Goal: Complete application form: Complete application form

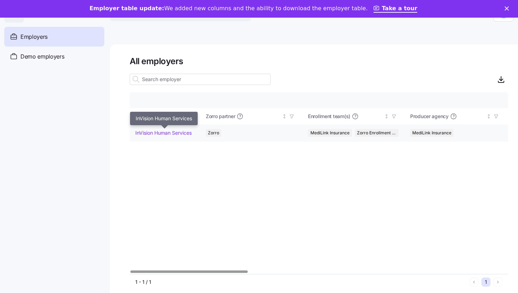
click at [173, 133] on link "InVision Human Services" at bounding box center [163, 132] width 56 height 7
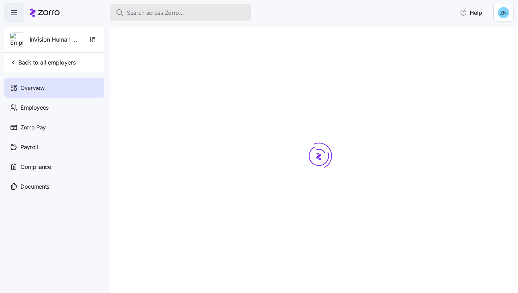
click at [157, 10] on span "Search across Zorro..." at bounding box center [155, 12] width 57 height 9
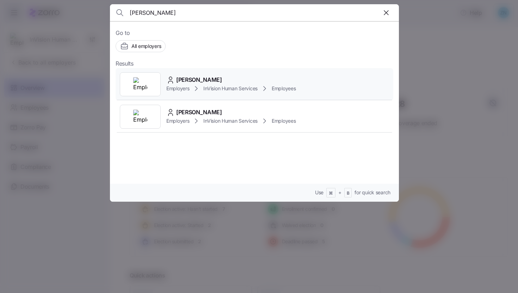
type input "vicki"
click at [194, 83] on span "[PERSON_NAME]" at bounding box center [199, 79] width 46 height 9
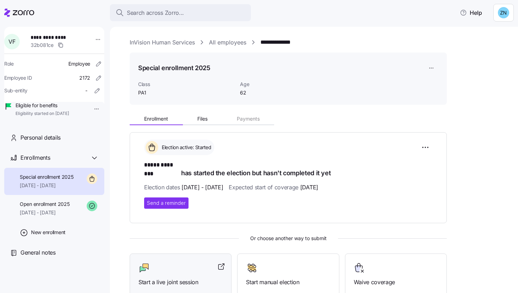
click at [169, 262] on div at bounding box center [180, 267] width 84 height 11
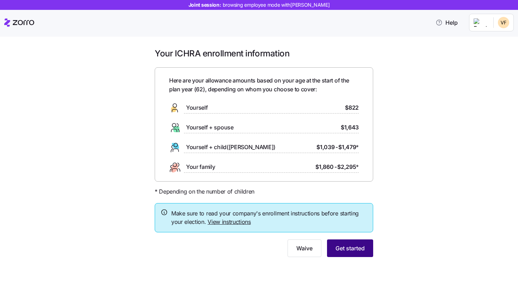
click at [357, 242] on button "Get started" at bounding box center [350, 248] width 46 height 18
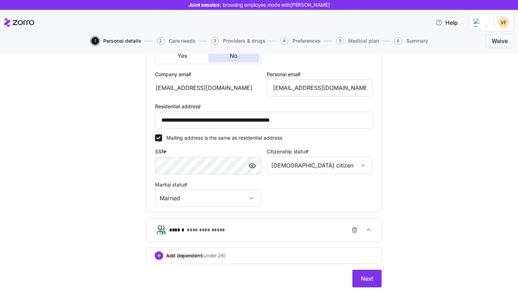
scroll to position [211, 0]
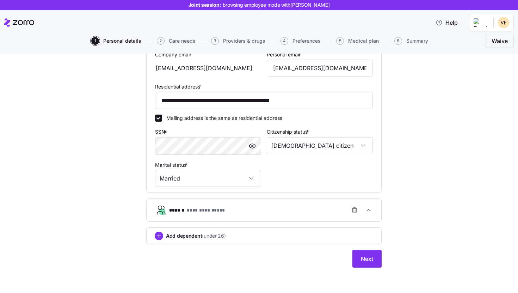
click at [296, 212] on div "**********" at bounding box center [266, 210] width 195 height 14
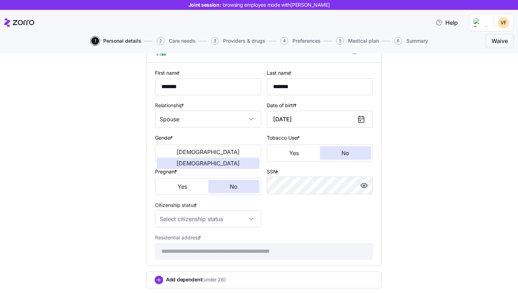
scroll to position [369, 0]
click at [247, 230] on div "Citizenship status *" at bounding box center [208, 213] width 112 height 32
click at [233, 223] on input "Citizenship status *" at bounding box center [208, 218] width 106 height 17
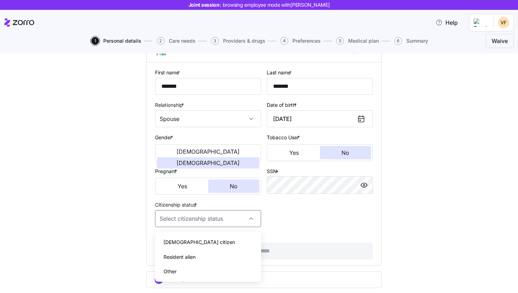
click at [227, 237] on div "[DEMOGRAPHIC_DATA] citizen" at bounding box center [208, 242] width 100 height 15
type input "[DEMOGRAPHIC_DATA] citizen"
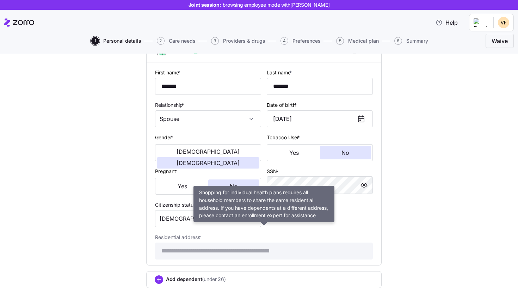
scroll to position [415, 0]
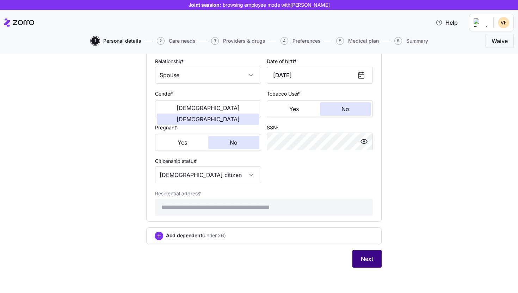
click at [367, 263] on button "Next" at bounding box center [366, 259] width 29 height 18
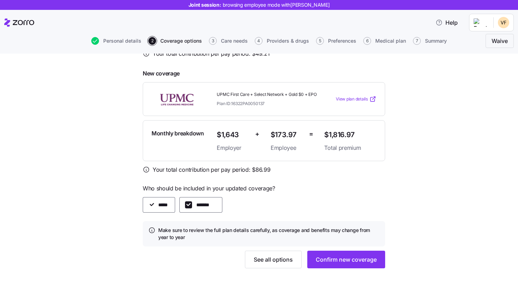
scroll to position [171, 0]
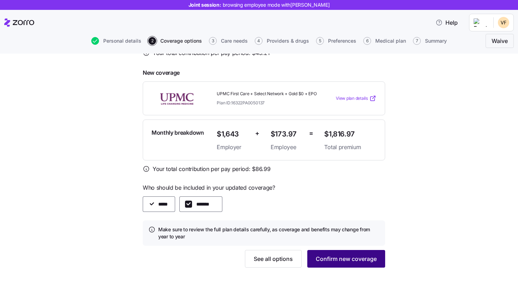
click at [371, 258] on span "Confirm new coverage" at bounding box center [346, 258] width 61 height 8
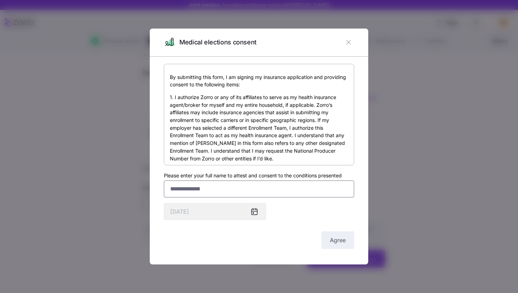
click at [234, 184] on input "Please enter your full name to attest and consent to the conditions presented" at bounding box center [259, 188] width 190 height 17
type input "*"
type input "**********"
click at [338, 227] on div "**********" at bounding box center [259, 157] width 190 height 187
click at [338, 230] on div "**********" at bounding box center [259, 157] width 190 height 187
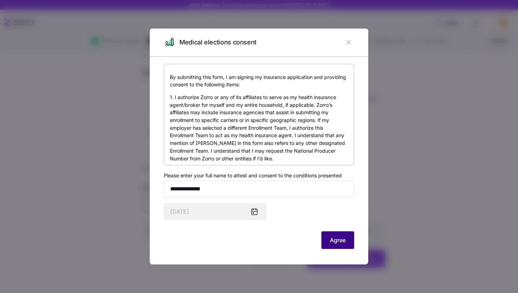
click at [340, 236] on button "Agree" at bounding box center [337, 240] width 33 height 18
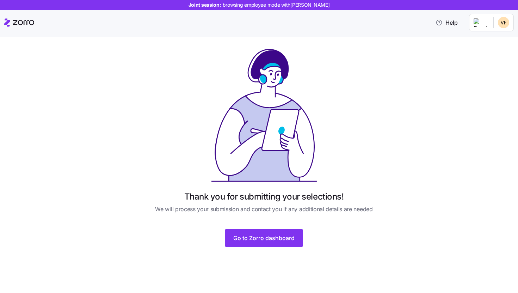
click at [265, 224] on div "Thank you for submitting your selections! We will process your submission and c…" at bounding box center [263, 147] width 235 height 199
click at [270, 238] on span "Go to Zorro dashboard" at bounding box center [263, 238] width 61 height 8
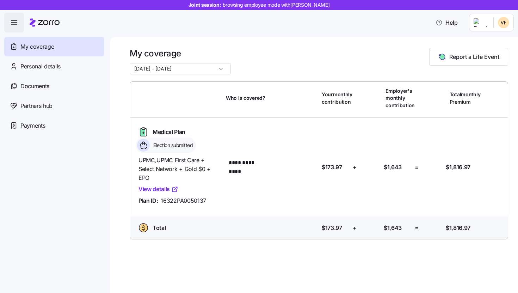
click at [168, 70] on input "[DATE] - [DATE]" at bounding box center [180, 68] width 101 height 11
click at [84, 58] on div "Personal details" at bounding box center [54, 66] width 100 height 20
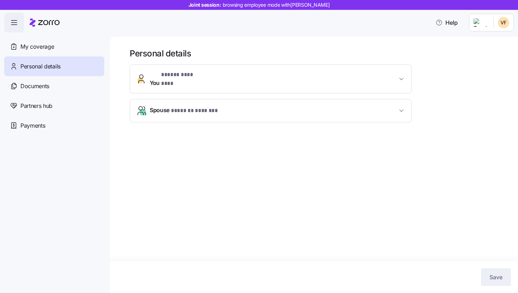
drag, startPoint x: 179, startPoint y: 120, endPoint x: 117, endPoint y: 109, distance: 63.4
click at [163, 120] on div "**********" at bounding box center [271, 107] width 282 height 86
click at [93, 48] on div "My coverage" at bounding box center [54, 47] width 100 height 20
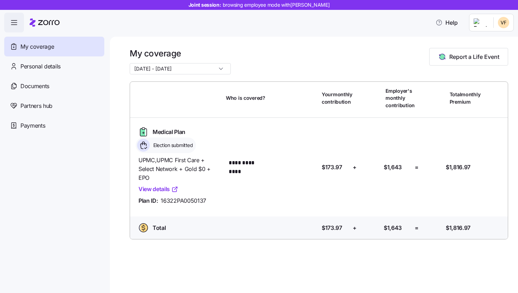
click at [48, 27] on div at bounding box center [45, 23] width 30 height 20
click at [14, 24] on icon "button" at bounding box center [14, 22] width 8 height 8
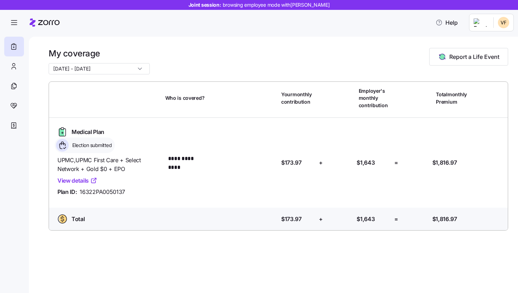
click at [93, 132] on span "Medical Plan" at bounding box center [88, 132] width 33 height 9
click at [89, 179] on link "View details" at bounding box center [77, 180] width 40 height 9
click at [15, 62] on icon at bounding box center [14, 66] width 8 height 8
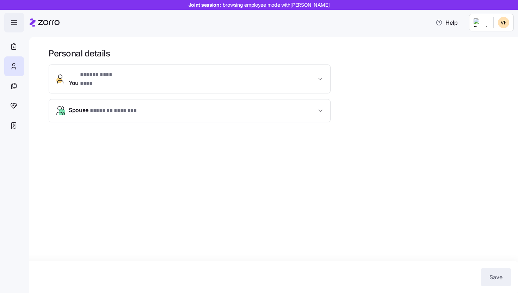
click at [16, 26] on icon "button" at bounding box center [14, 22] width 8 height 8
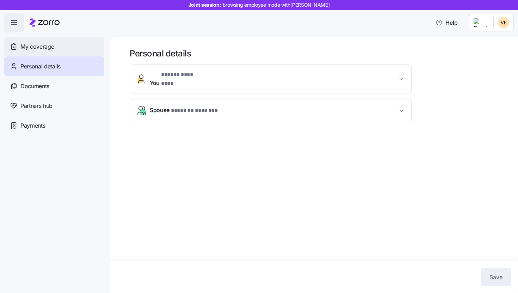
click at [30, 42] on span "My coverage" at bounding box center [36, 46] width 33 height 9
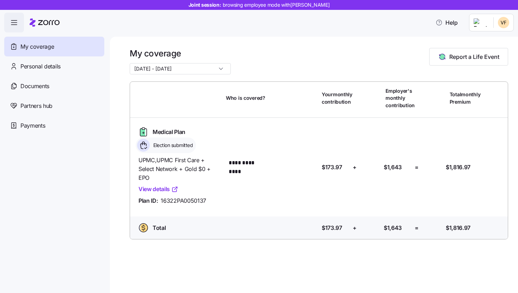
click at [31, 20] on icon at bounding box center [33, 23] width 6 height 8
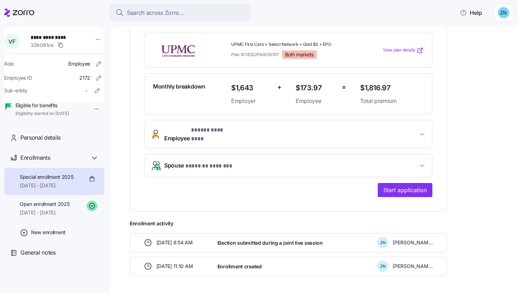
scroll to position [176, 0]
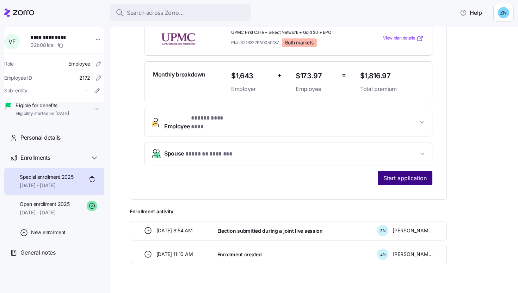
click at [394, 174] on span "Start application" at bounding box center [404, 178] width 43 height 8
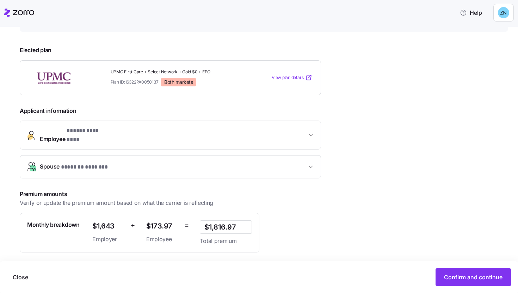
scroll to position [132, 0]
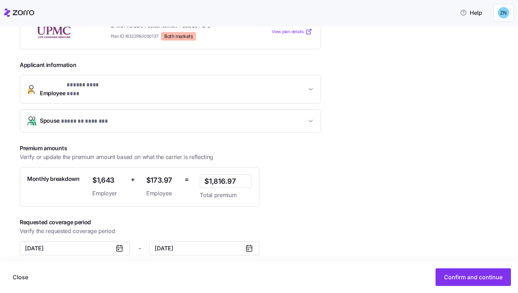
click at [118, 244] on icon at bounding box center [119, 248] width 8 height 8
click at [46, 241] on input "October 1, 2025" at bounding box center [75, 248] width 110 height 14
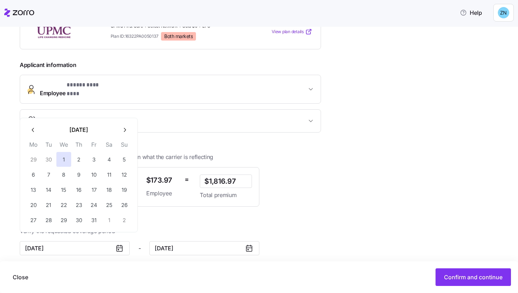
click at [31, 129] on icon "button" at bounding box center [33, 129] width 7 height 7
click at [68, 221] on button "1" at bounding box center [63, 219] width 15 height 15
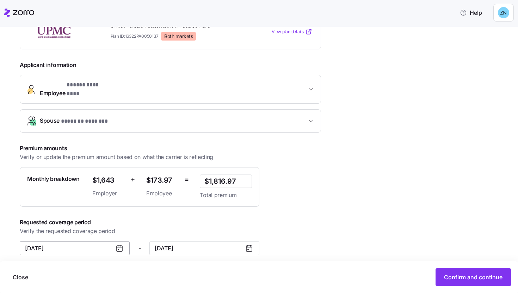
click at [62, 249] on input "October 1, 2025" at bounding box center [75, 248] width 110 height 14
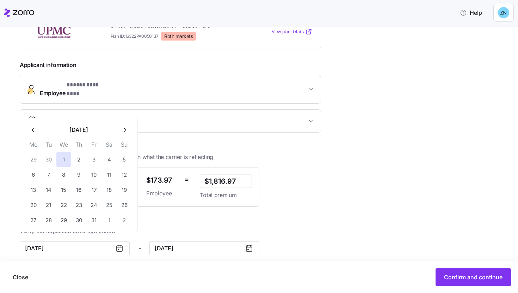
click at [37, 130] on button "button" at bounding box center [33, 129] width 15 height 15
click at [63, 219] on button "1" at bounding box center [63, 219] width 15 height 15
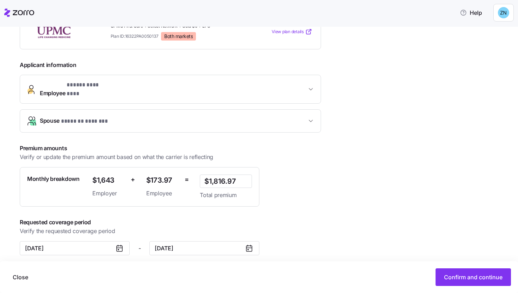
click at [326, 136] on div "**********" at bounding box center [183, 124] width 327 height 261
click at [124, 241] on div at bounding box center [122, 247] width 14 height 13
click at [122, 246] on icon at bounding box center [120, 249] width 6 height 6
click at [121, 244] on icon at bounding box center [119, 248] width 8 height 8
click at [68, 246] on input "October 1, 2025" at bounding box center [75, 248] width 110 height 14
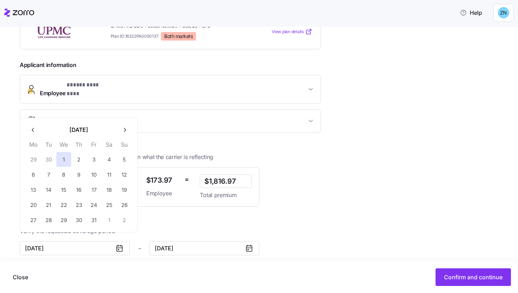
click at [120, 131] on button "button" at bounding box center [124, 129] width 15 height 15
click at [38, 131] on button "button" at bounding box center [33, 129] width 15 height 15
click at [68, 222] on button "1" at bounding box center [63, 219] width 15 height 15
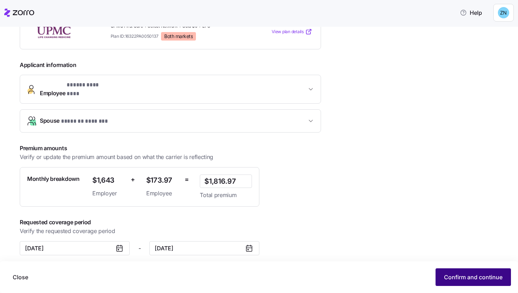
click at [449, 277] on span "Confirm and continue" at bounding box center [473, 277] width 58 height 8
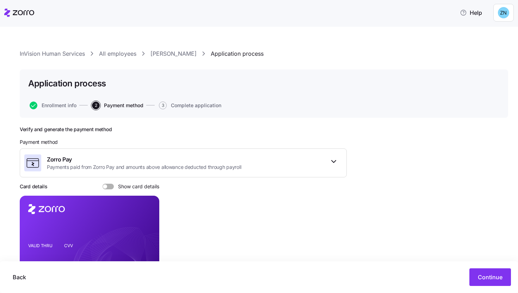
scroll to position [70, 0]
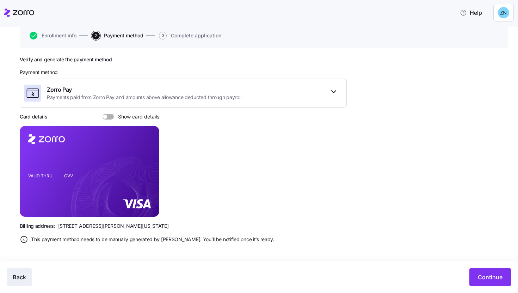
click at [22, 277] on span "Back" at bounding box center [19, 277] width 13 height 8
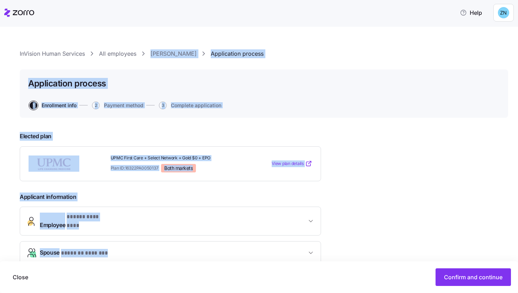
drag, startPoint x: 70, startPoint y: 203, endPoint x: 162, endPoint y: -33, distance: 254.0
click at [162, 0] on html "**********" at bounding box center [259, 144] width 518 height 289
